Goal: Task Accomplishment & Management: Manage account settings

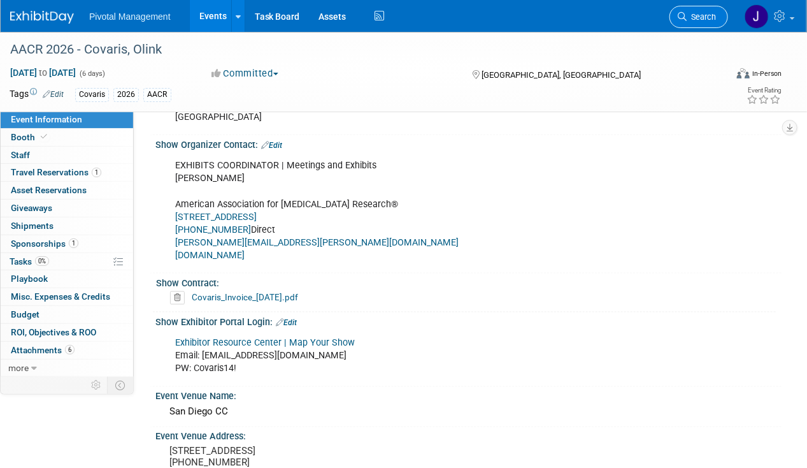
click at [561, 12] on span "Search" at bounding box center [701, 17] width 29 height 10
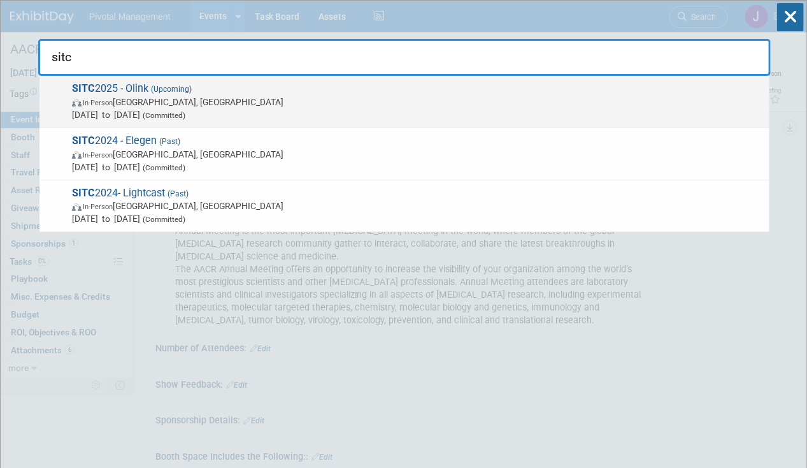
type input "sitc"
click at [138, 111] on span "[DATE] to [DATE] (Committed)" at bounding box center [417, 114] width 691 height 13
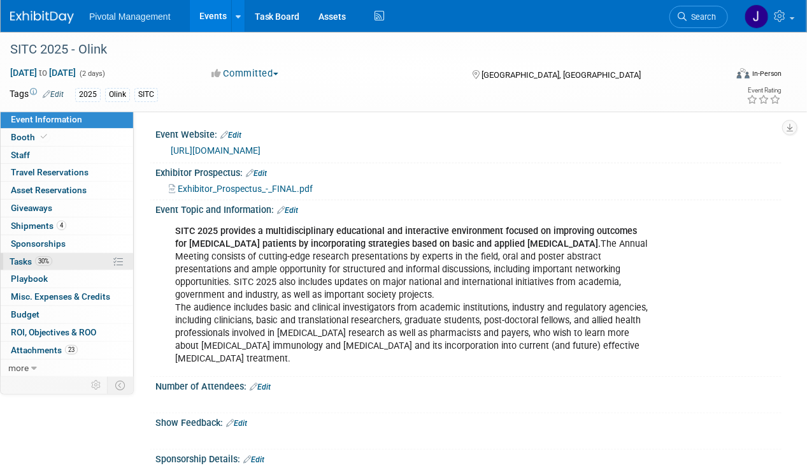
click at [37, 261] on span "30%" at bounding box center [43, 261] width 17 height 10
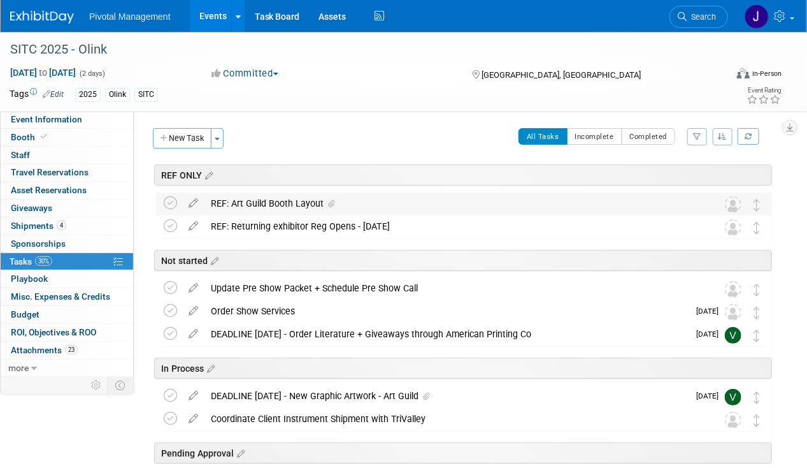
click at [300, 201] on div "REF: Art Guild Booth Layout" at bounding box center [451, 203] width 495 height 22
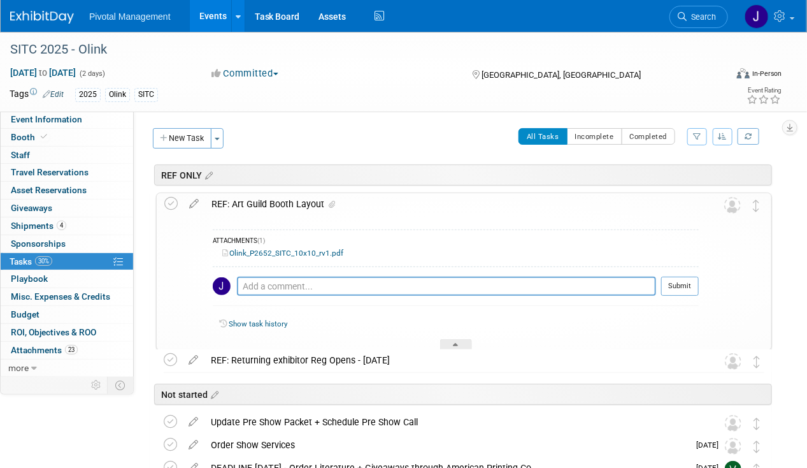
click at [300, 201] on div "REF: Art Guild Booth Layout" at bounding box center [452, 204] width 494 height 22
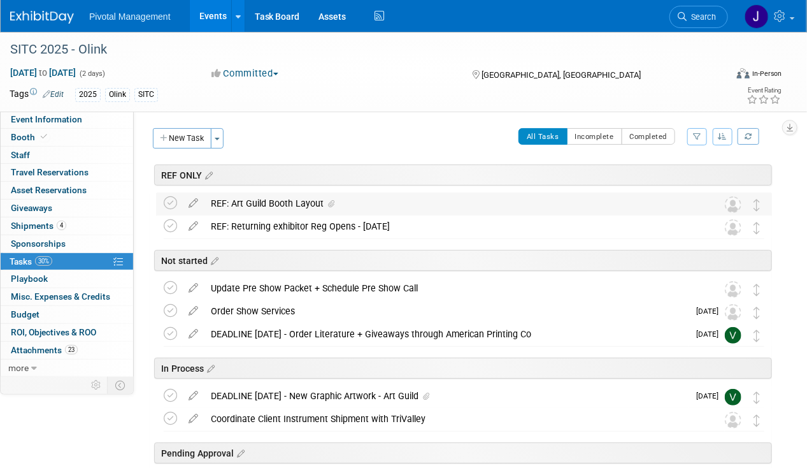
scroll to position [240, 0]
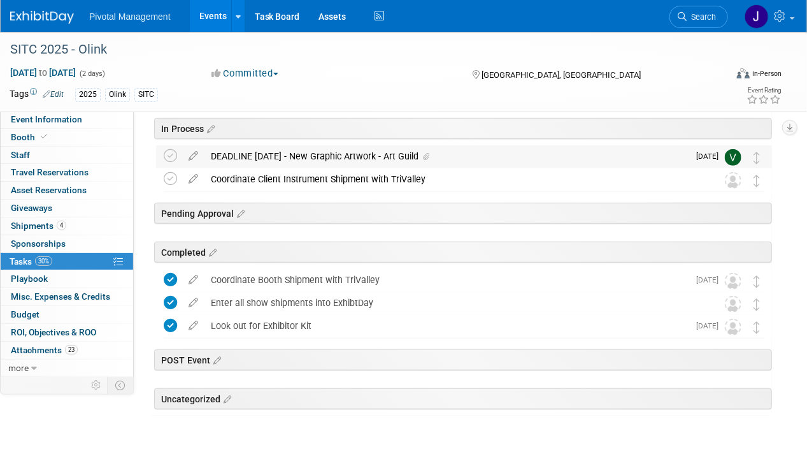
click at [322, 154] on div "DEADLINE SEPT 22 - New Graphic Artwork - Art Guild" at bounding box center [446, 156] width 484 height 22
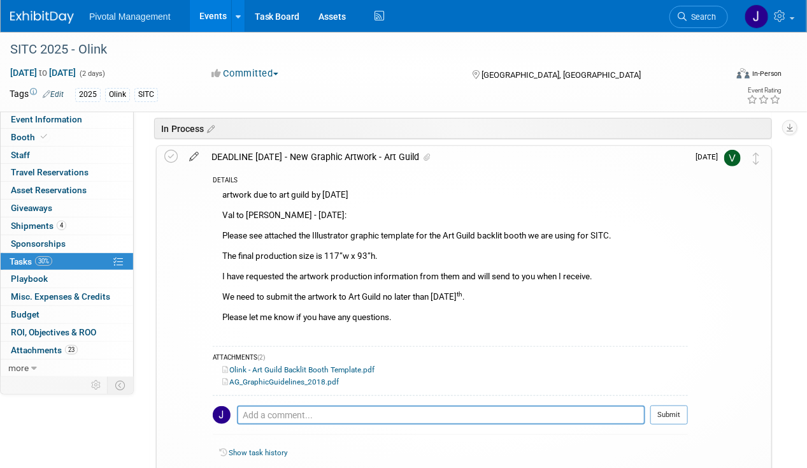
click at [194, 155] on icon at bounding box center [194, 154] width 22 height 16
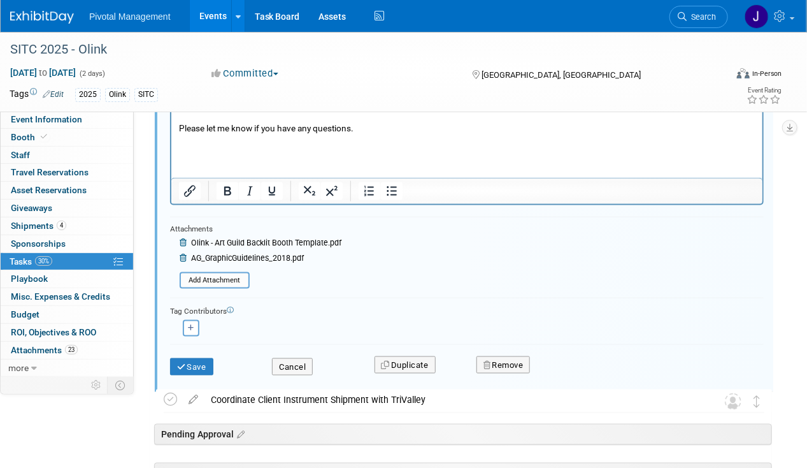
scroll to position [575, 0]
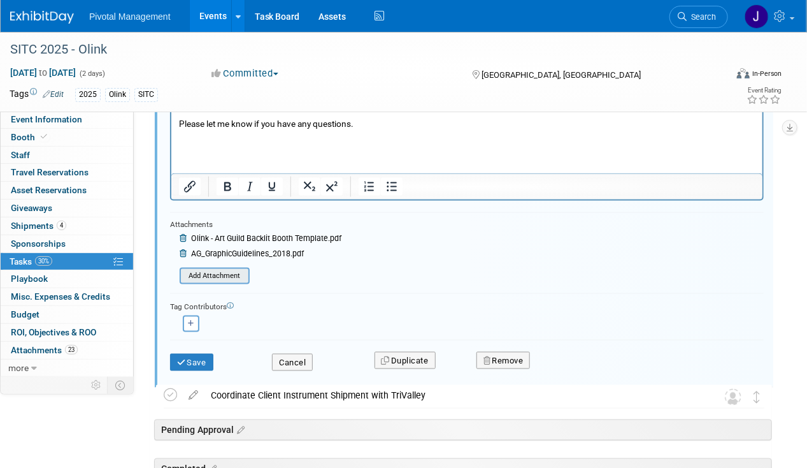
click at [226, 269] on input "file" at bounding box center [183, 276] width 130 height 14
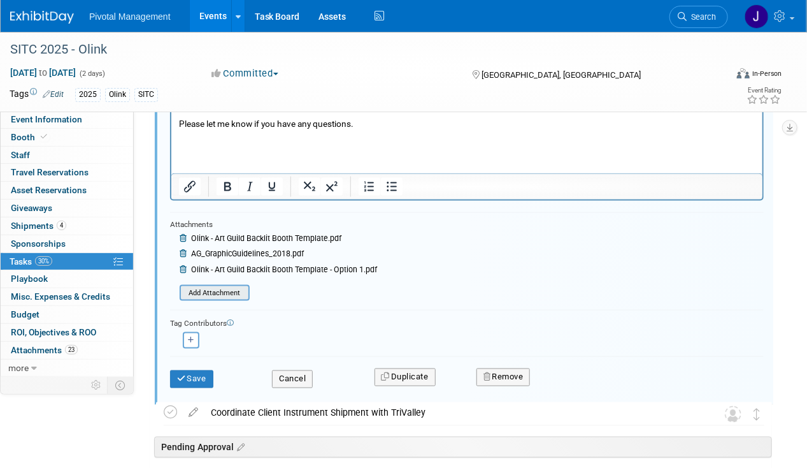
click at [194, 289] on input "file" at bounding box center [183, 293] width 130 height 14
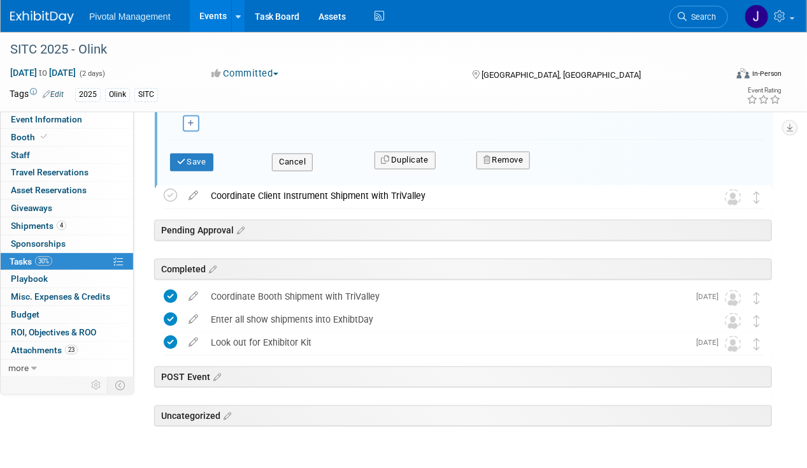
scroll to position [850, 0]
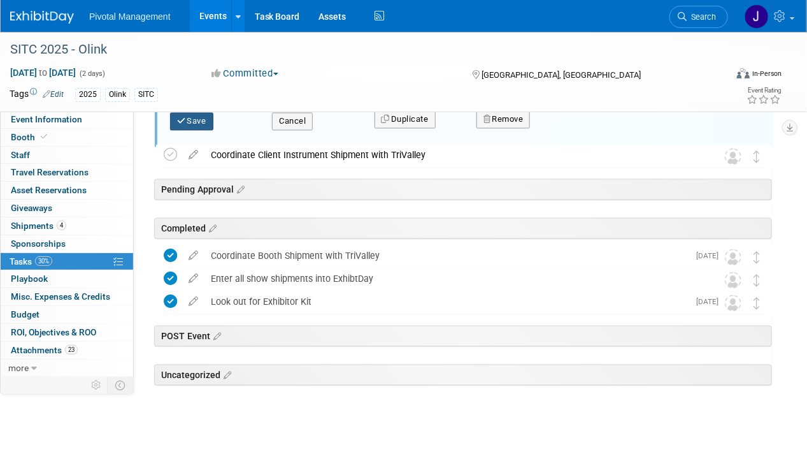
click at [196, 116] on button "Save" at bounding box center [191, 122] width 43 height 18
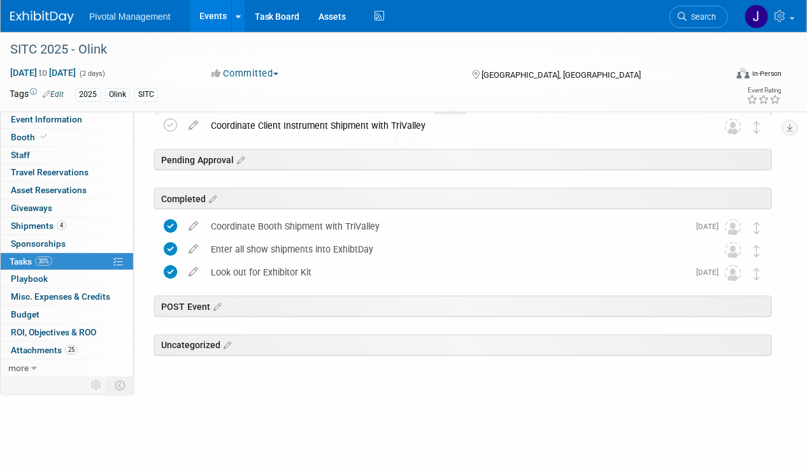
scroll to position [598, 0]
